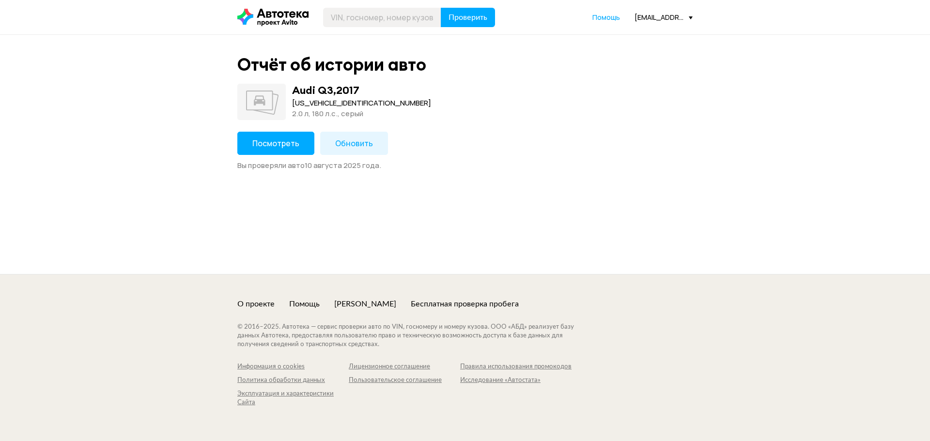
click at [272, 139] on span "Посмотреть" at bounding box center [275, 143] width 47 height 11
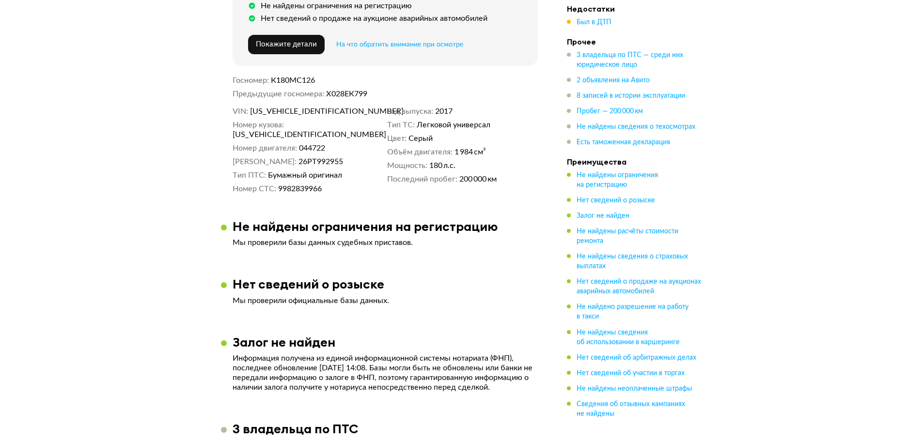
scroll to position [323, 0]
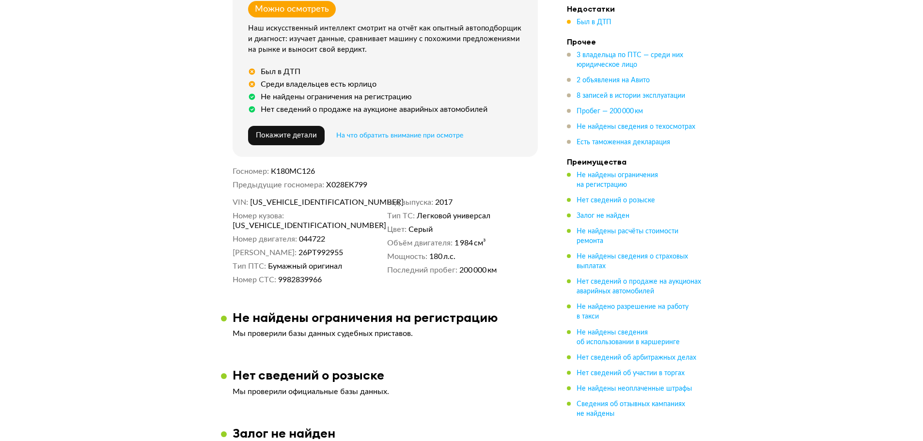
click at [340, 221] on span "[US_VEHICLE_IDENTIFICATION_NUMBER]" at bounding box center [287, 226] width 111 height 10
copy span "[US_VEHICLE_IDENTIFICATION_NUMBER]"
drag, startPoint x: 281, startPoint y: 242, endPoint x: 313, endPoint y: 241, distance: 32.0
click at [313, 248] on span "26РТ992955" at bounding box center [320, 253] width 45 height 10
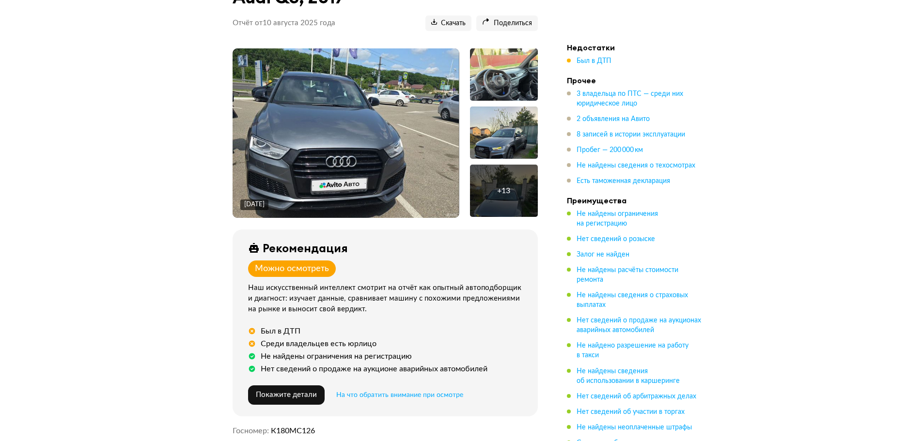
scroll to position [0, 0]
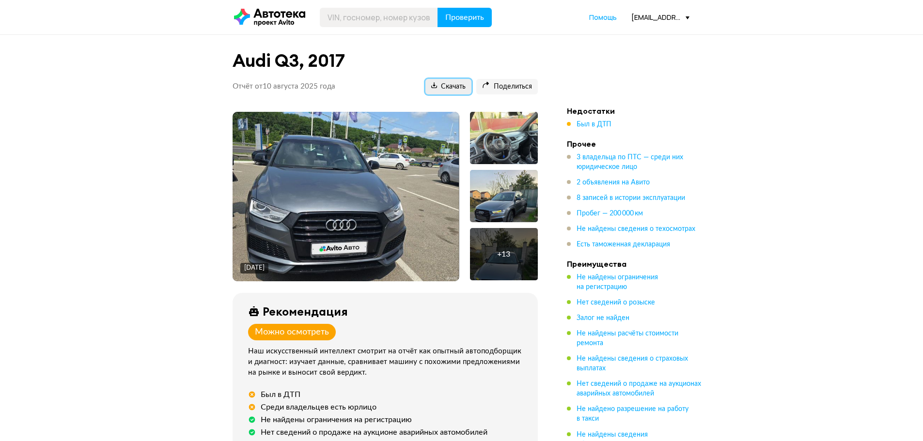
click at [450, 87] on span "Скачать" at bounding box center [448, 86] width 34 height 9
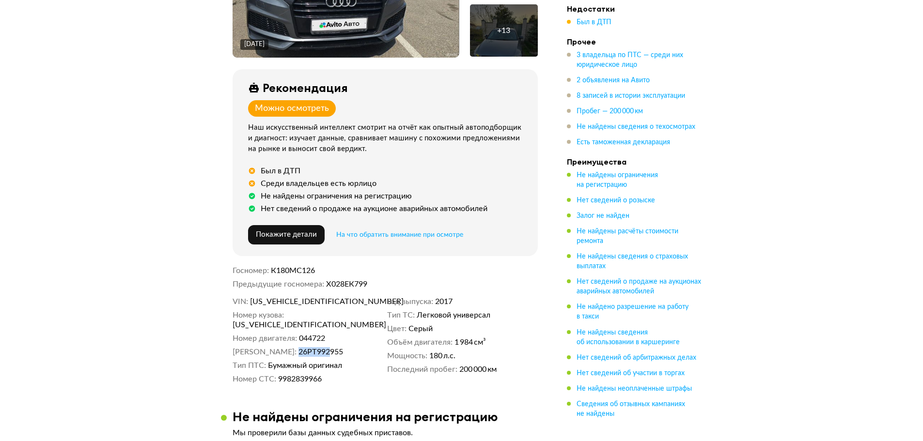
scroll to position [258, 0]
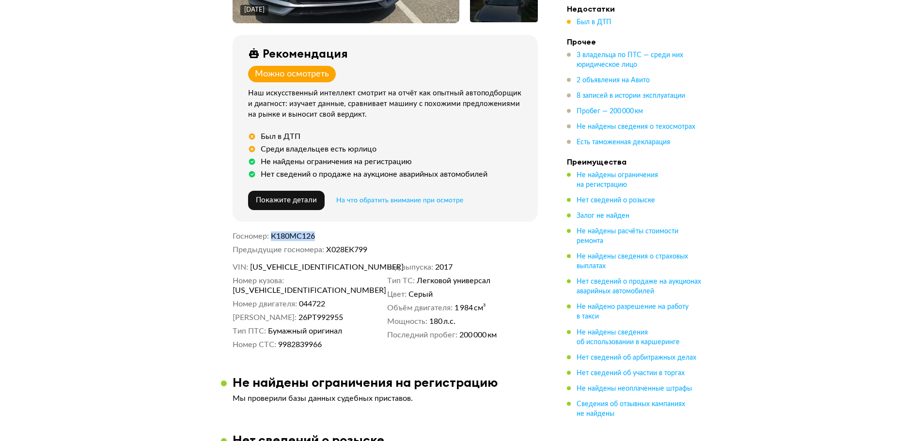
drag, startPoint x: 272, startPoint y: 238, endPoint x: 321, endPoint y: 238, distance: 48.9
click at [321, 238] on dd "К180МС126" at bounding box center [404, 237] width 267 height 10
copy span "К180МС126"
click at [300, 268] on span "[US_VEHICLE_IDENTIFICATION_NUMBER]" at bounding box center [305, 268] width 111 height 10
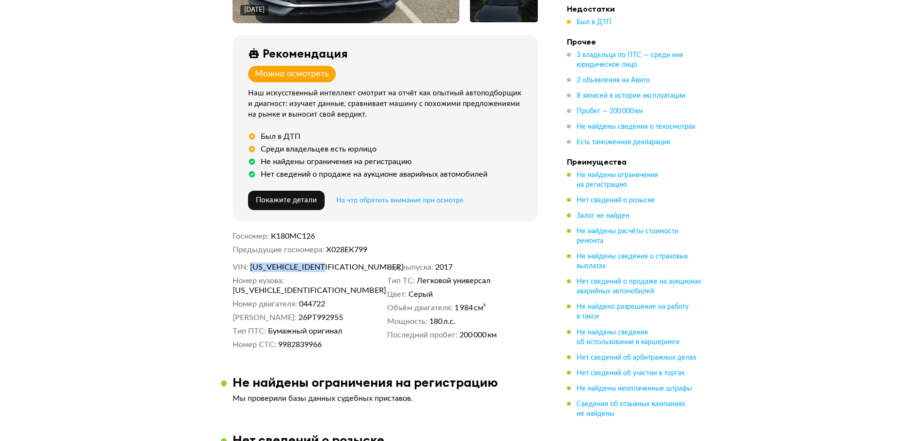
copy span "[US_VEHICLE_IDENTIFICATION_NUMBER]"
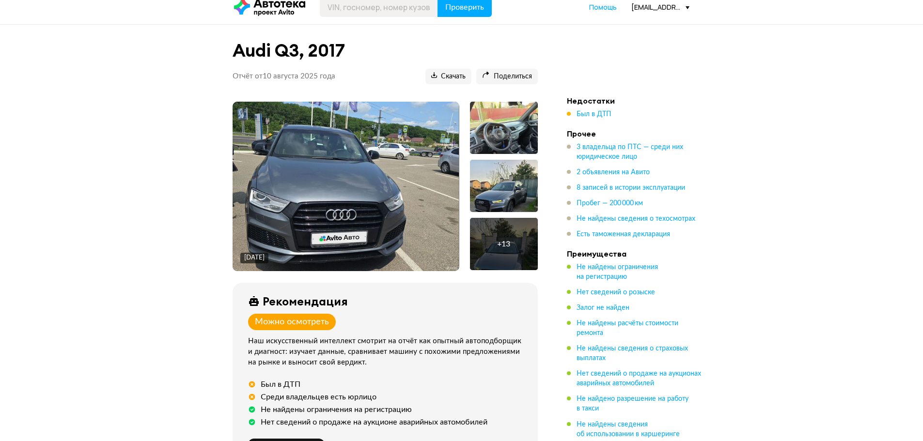
scroll to position [0, 0]
